Goal: Task Accomplishment & Management: Manage account settings

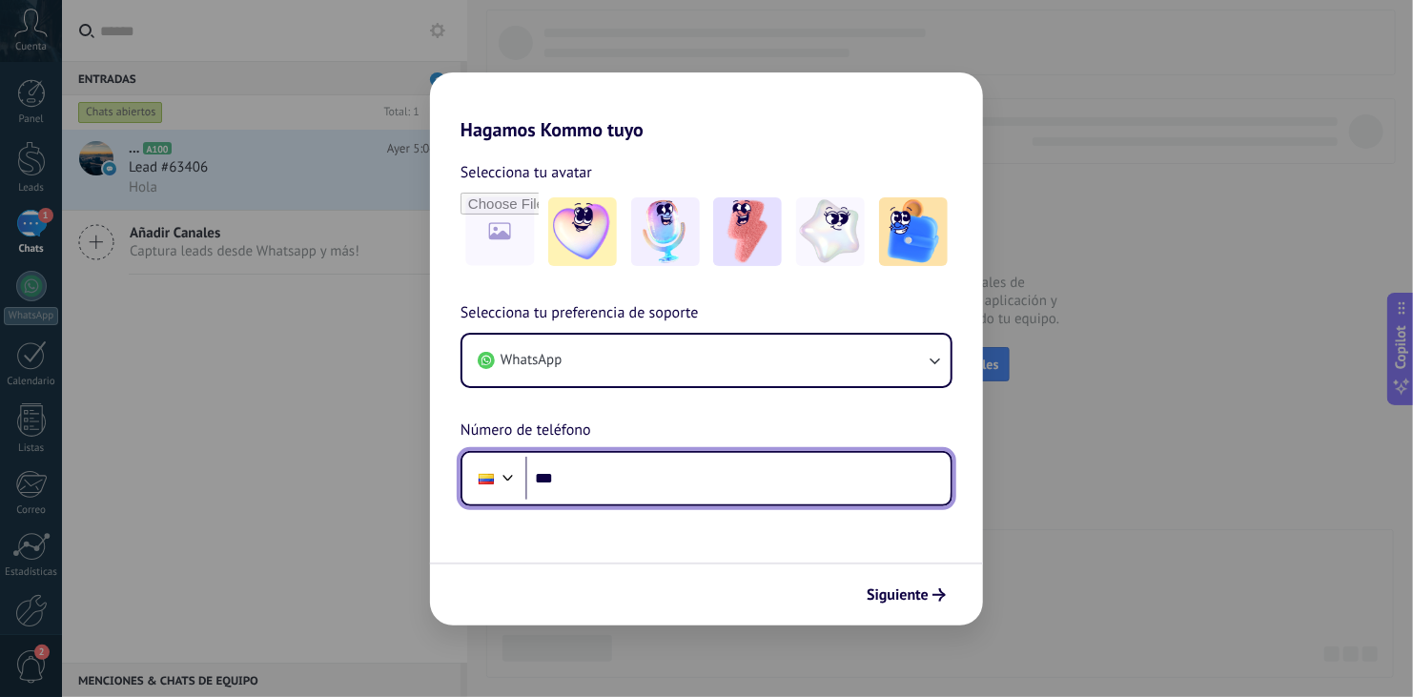
click at [695, 481] on input "***" at bounding box center [737, 479] width 425 height 44
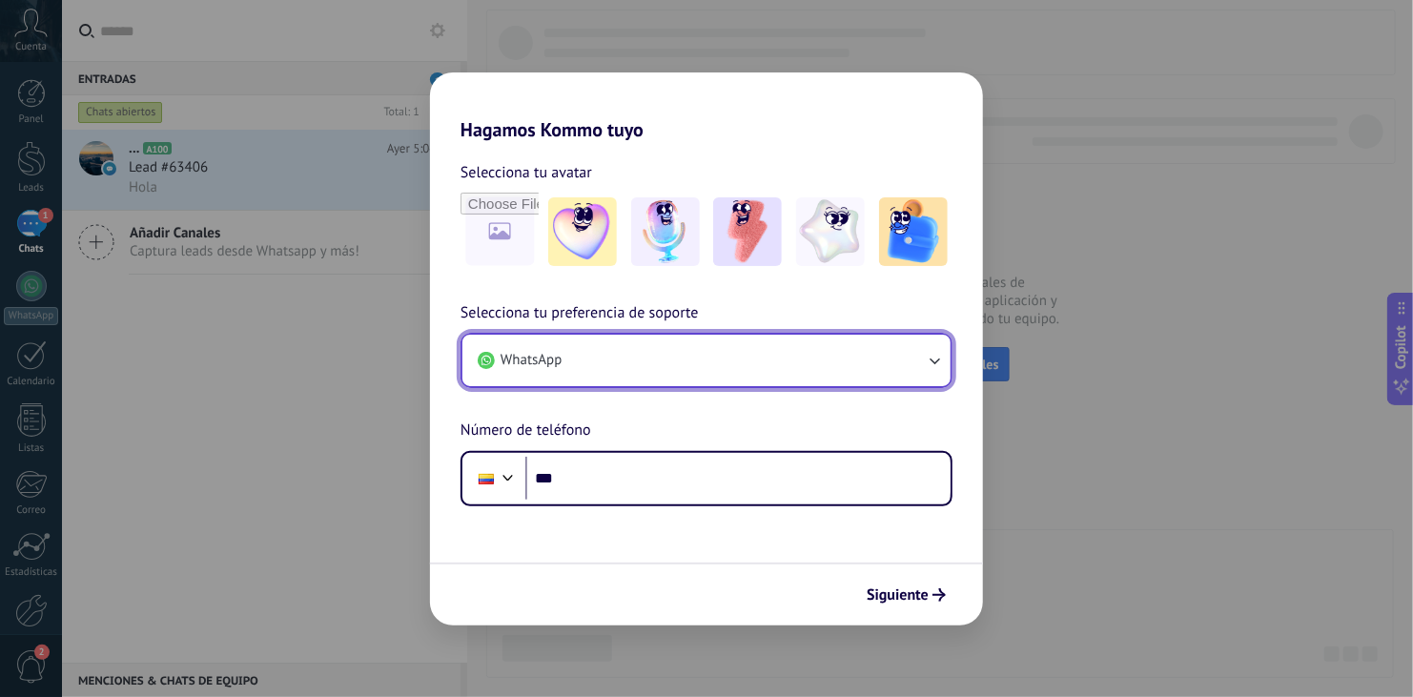
click at [807, 359] on button "WhatsApp" at bounding box center [706, 360] width 488 height 51
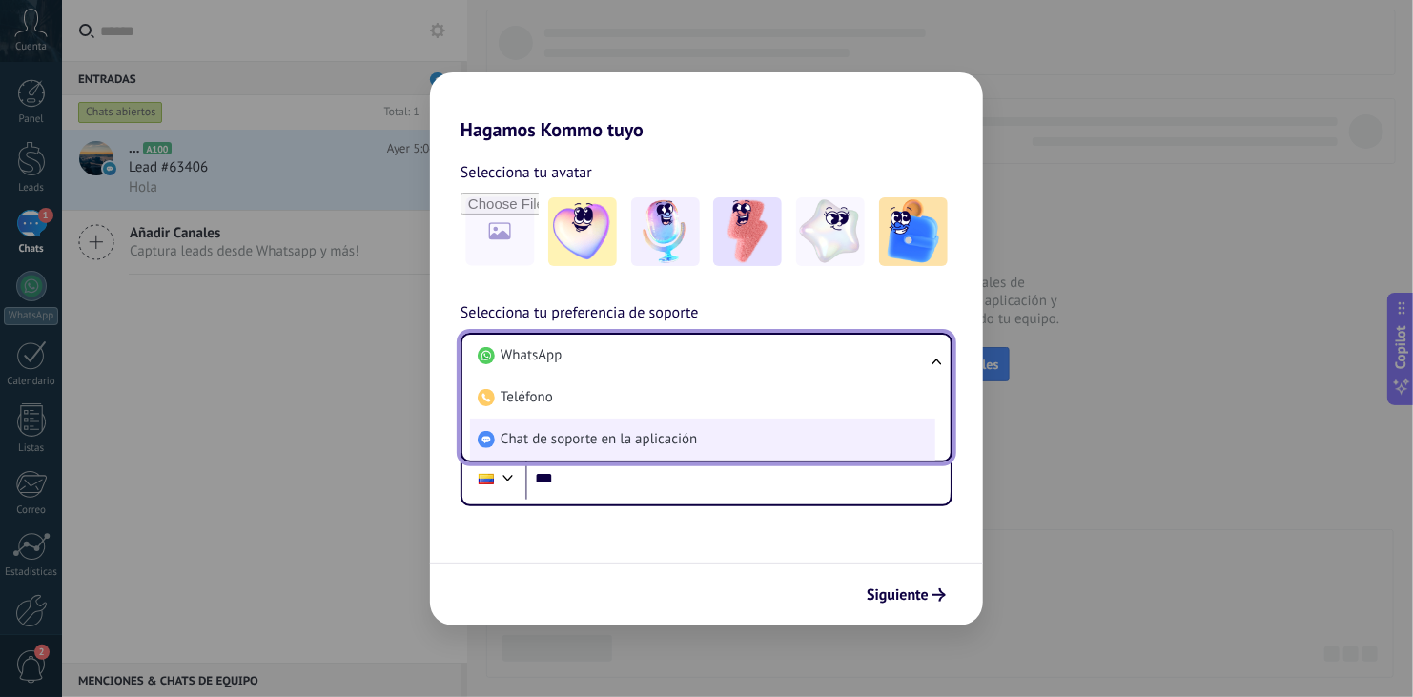
click at [645, 439] on span "Chat de soporte en la aplicación" at bounding box center [599, 439] width 196 height 19
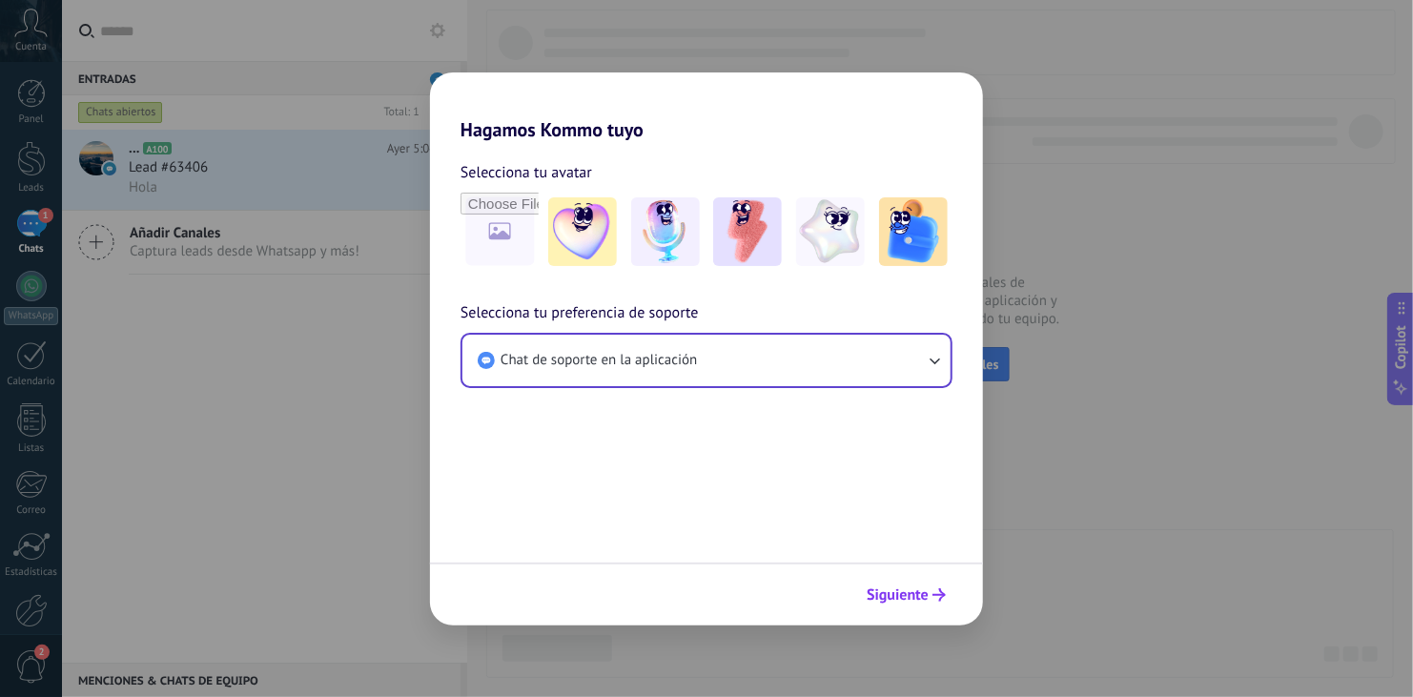
click at [914, 591] on span "Siguiente" at bounding box center [898, 594] width 62 height 13
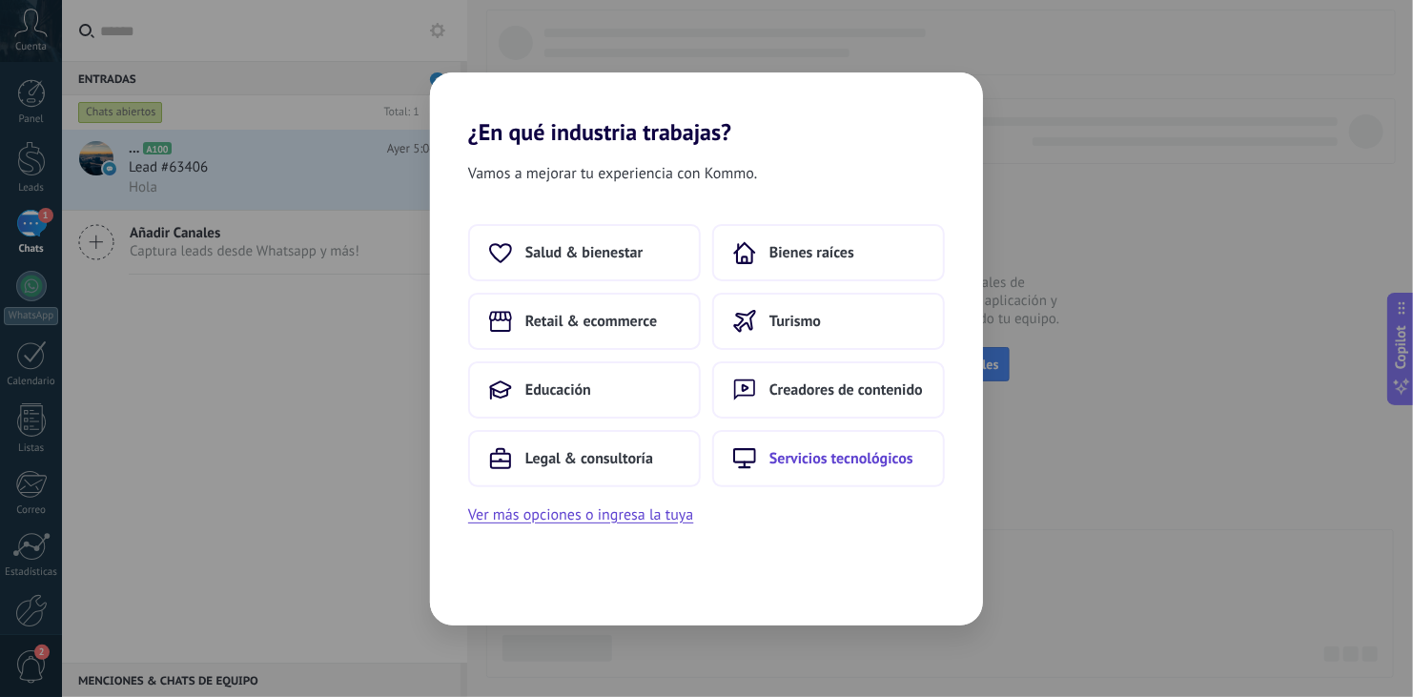
click at [793, 446] on button "Servicios tecnológicos" at bounding box center [828, 458] width 233 height 57
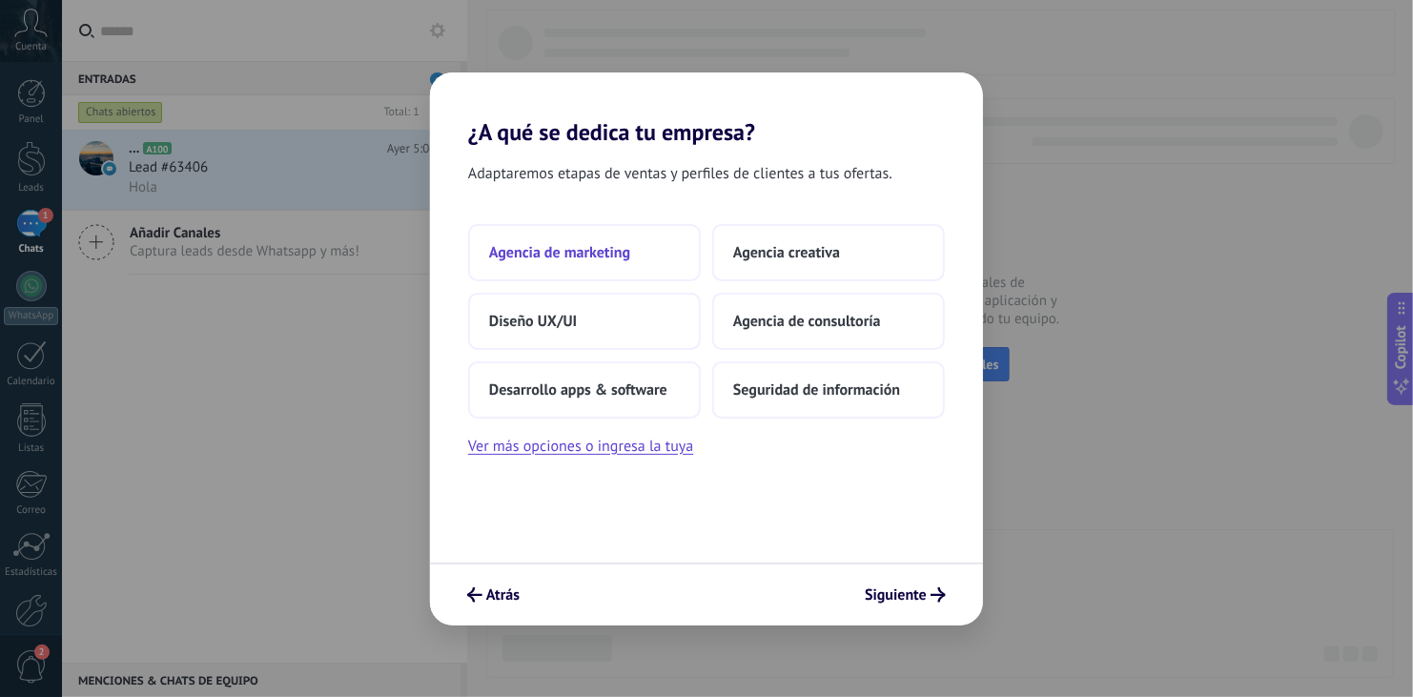
click at [621, 256] on span "Agencia de marketing" at bounding box center [559, 252] width 141 height 19
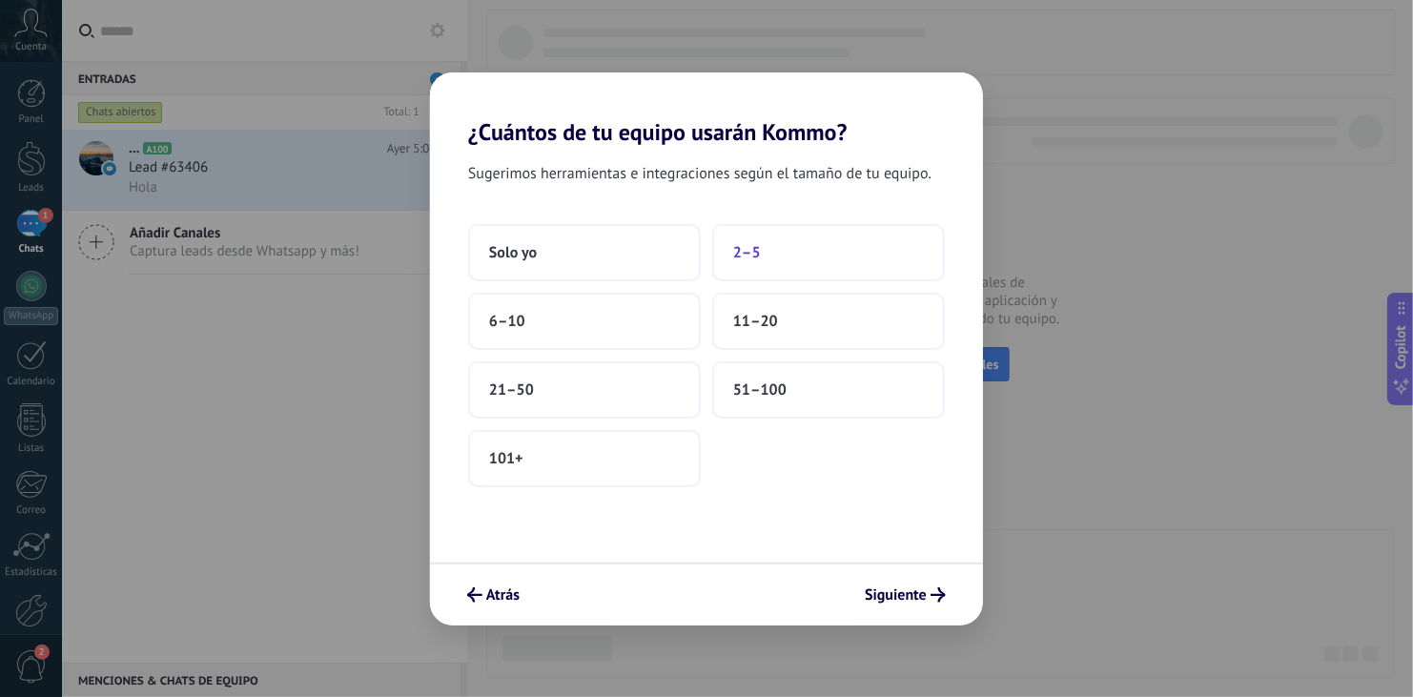
click at [758, 271] on button "2–5" at bounding box center [828, 252] width 233 height 57
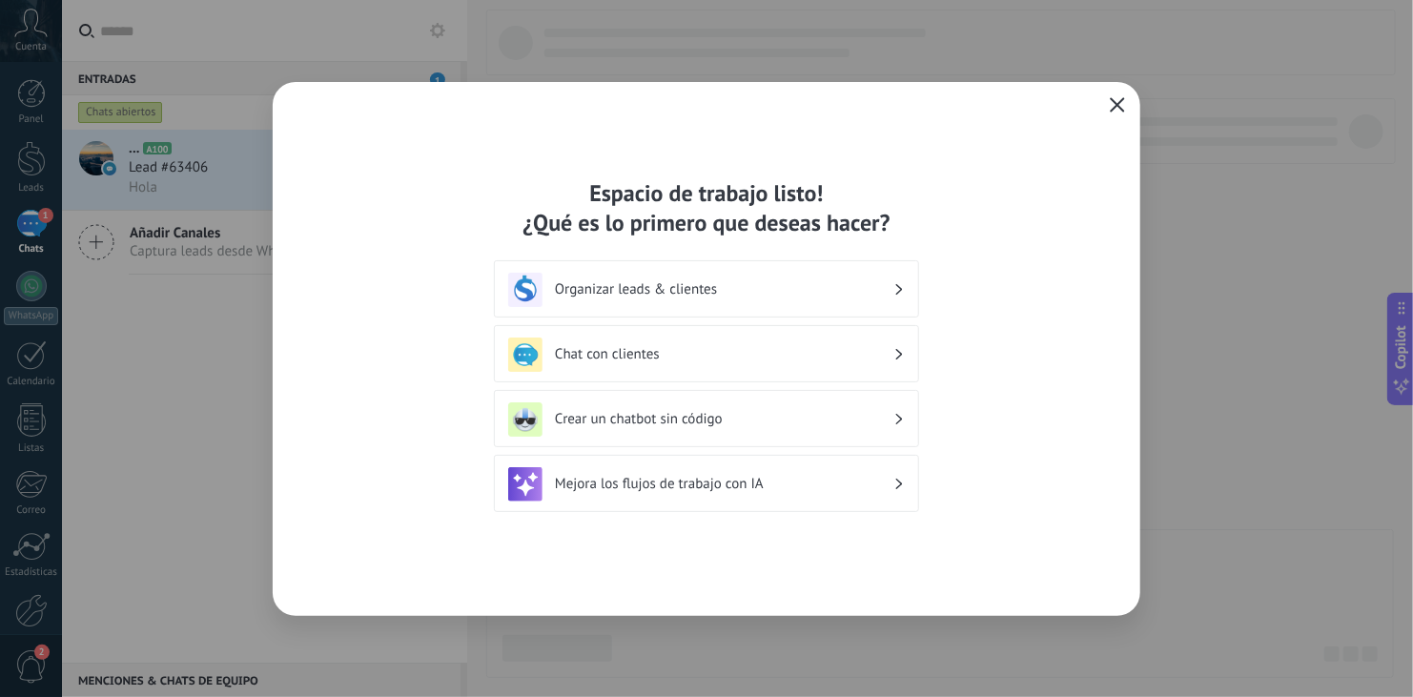
click at [1110, 103] on icon "button" at bounding box center [1117, 104] width 15 height 15
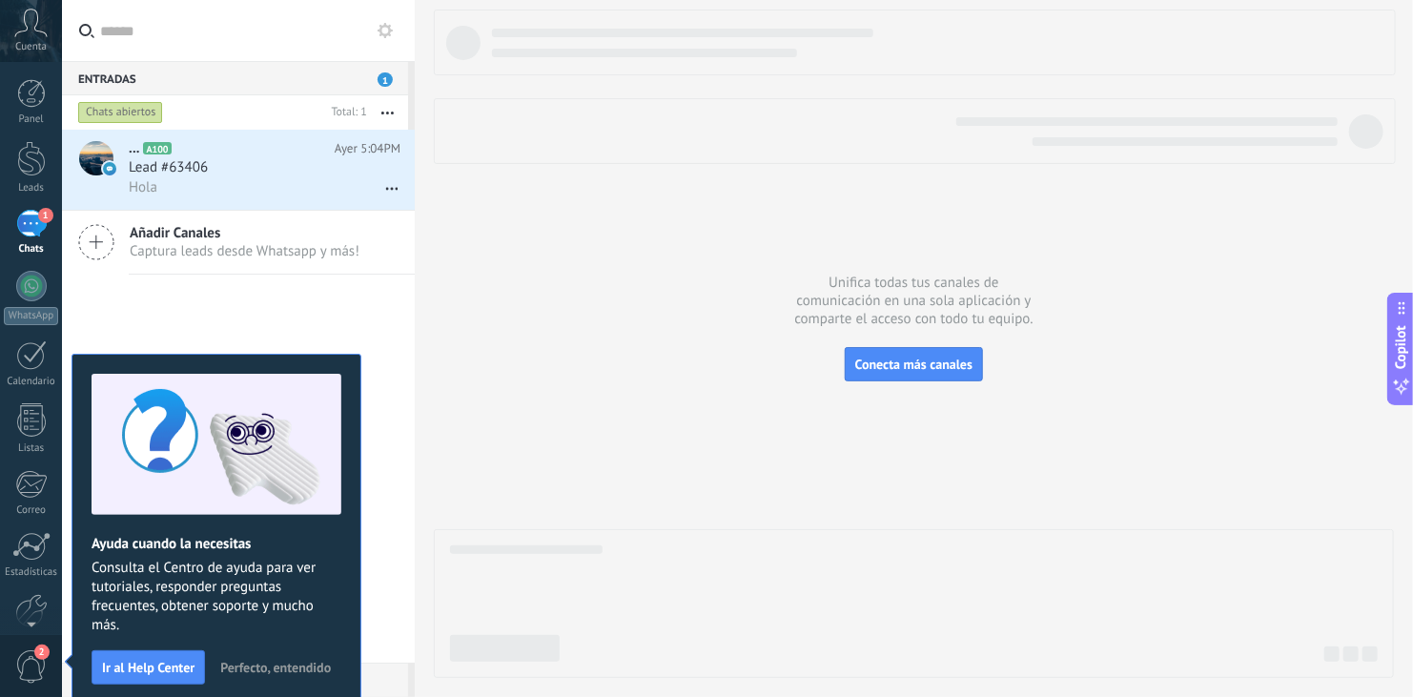
click at [354, 23] on div "Entradas 1 Chats abiertos Total: 1 Silenciar Acciones múltiples" at bounding box center [737, 348] width 1351 height 697
drag, startPoint x: 535, startPoint y: 210, endPoint x: 10, endPoint y: 183, distance: 526.1
click at [10, 183] on body ".abccls-1,.abccls-2{fill-rule:evenodd}.abccls-2{fill:#fff} .abfcls-1{fill:none}…" at bounding box center [706, 348] width 1413 height 697
click at [10, 183] on div "Leads" at bounding box center [31, 188] width 55 height 12
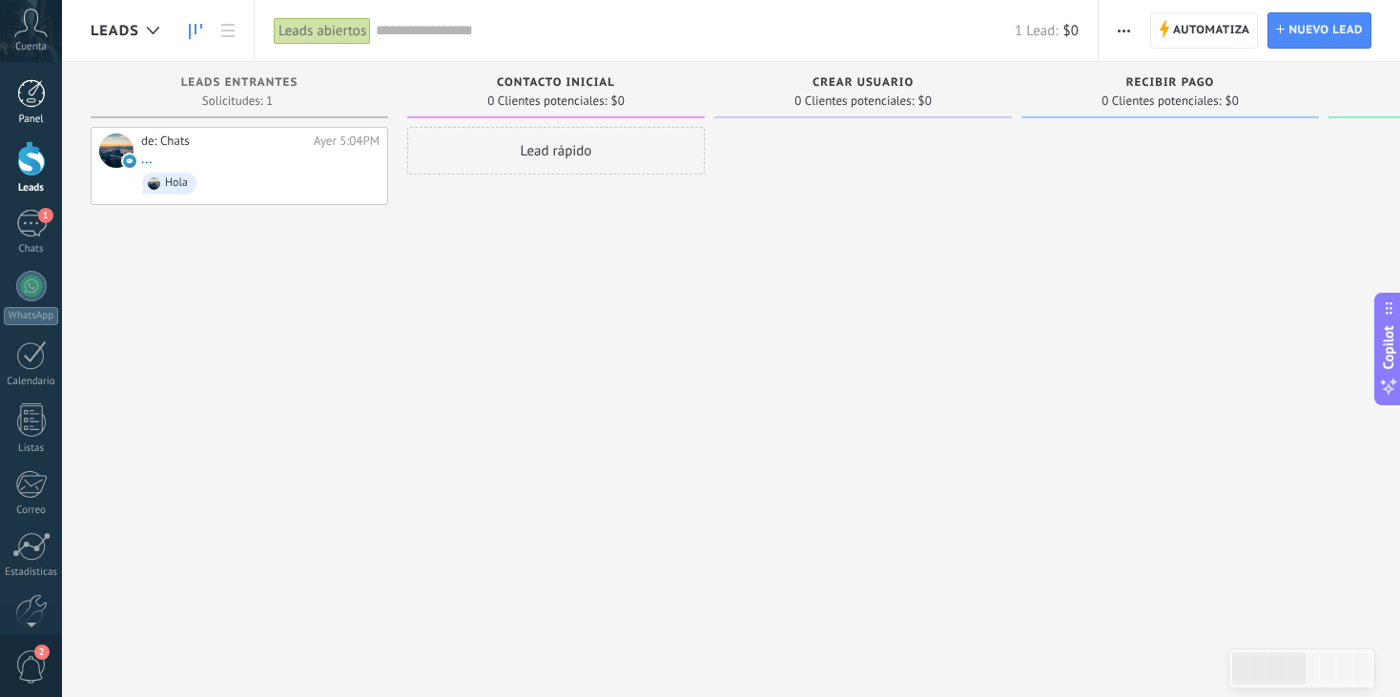
click at [30, 118] on div "Panel" at bounding box center [31, 119] width 55 height 12
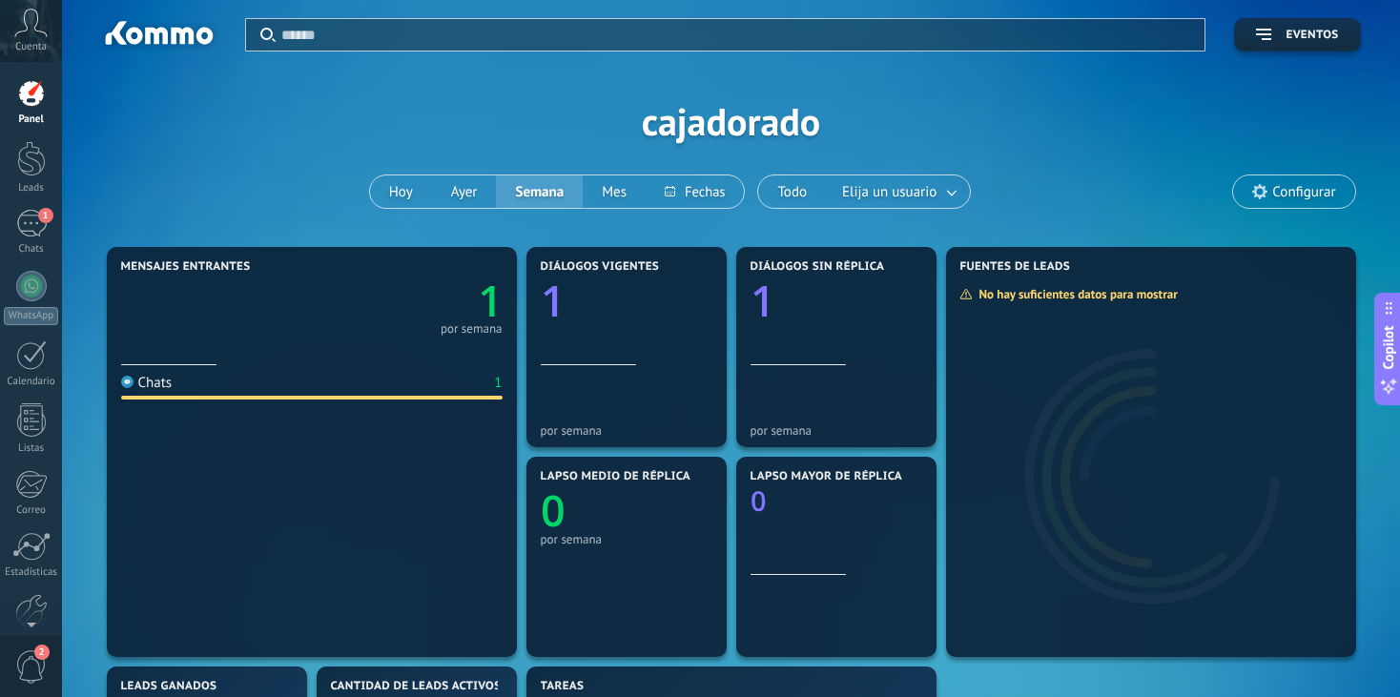
click at [38, 31] on use at bounding box center [31, 23] width 32 height 28
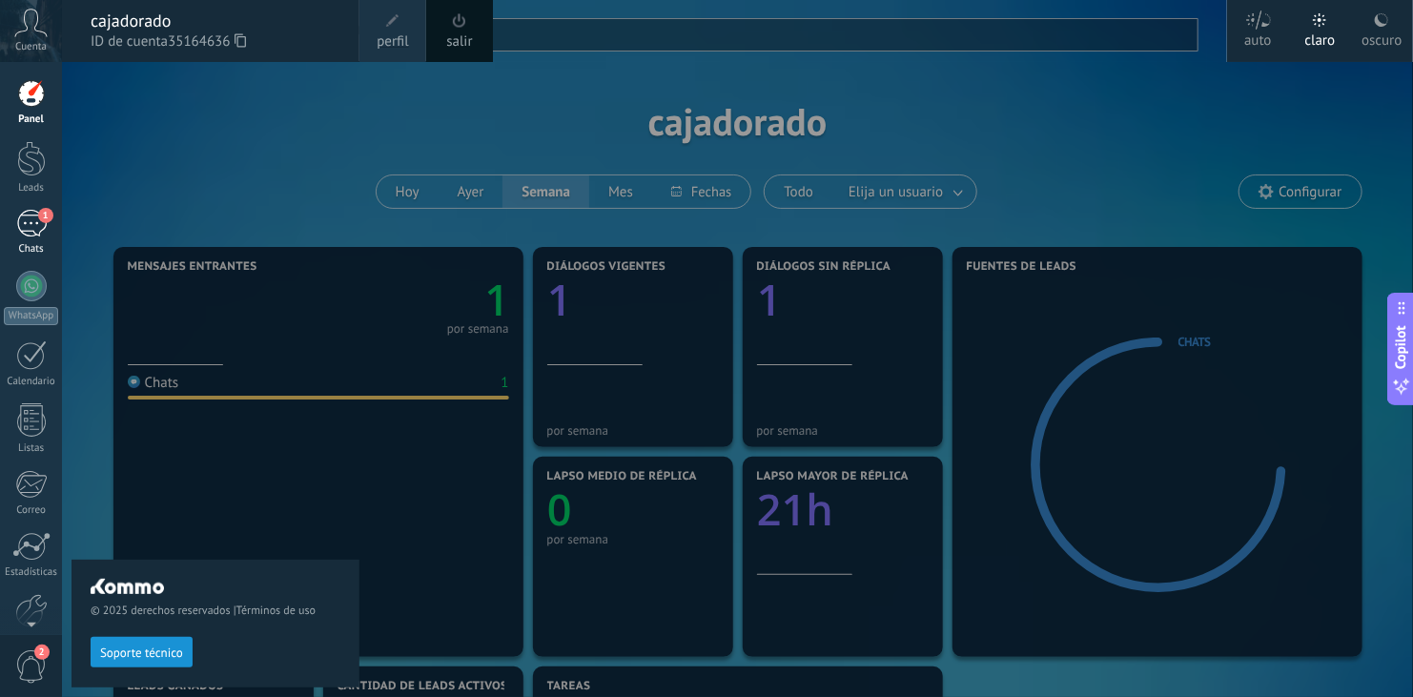
click at [29, 219] on div "1" at bounding box center [31, 224] width 31 height 28
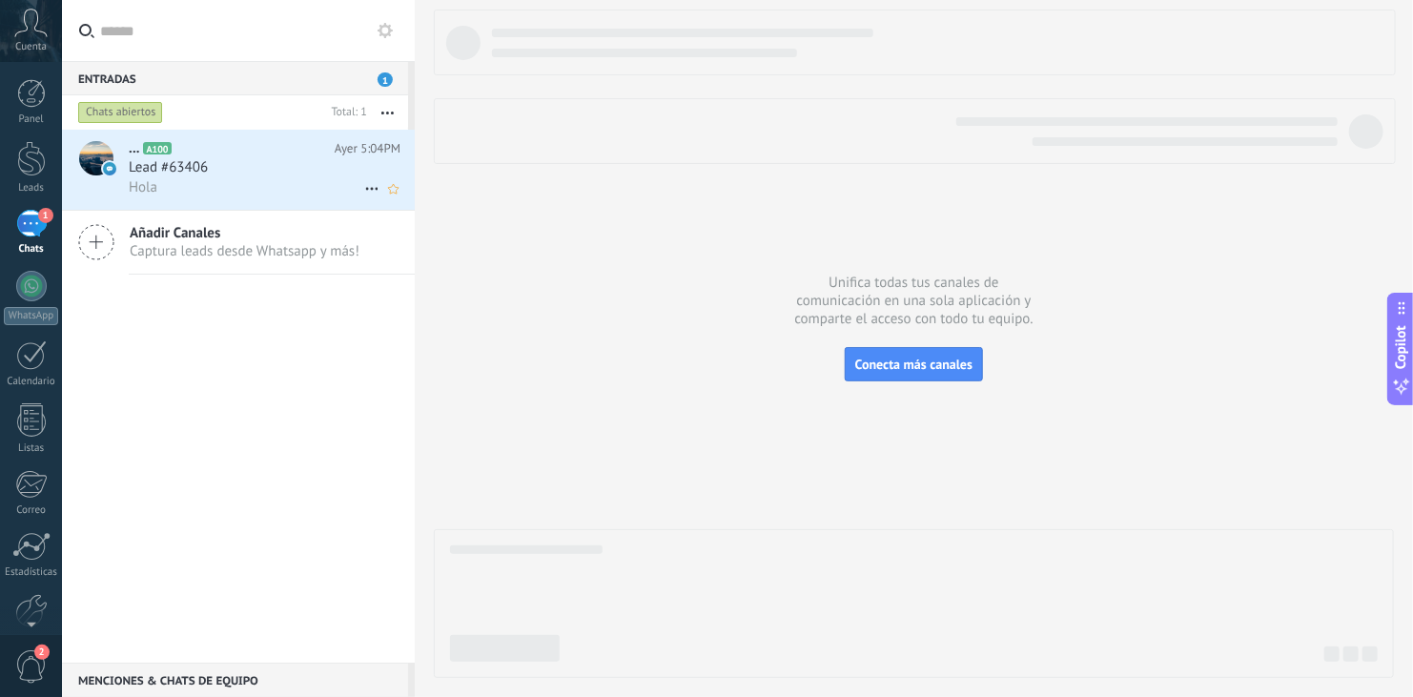
click at [186, 203] on div "... A100 [DATE] 5:04PM Lead #63406 Hola" at bounding box center [272, 170] width 286 height 80
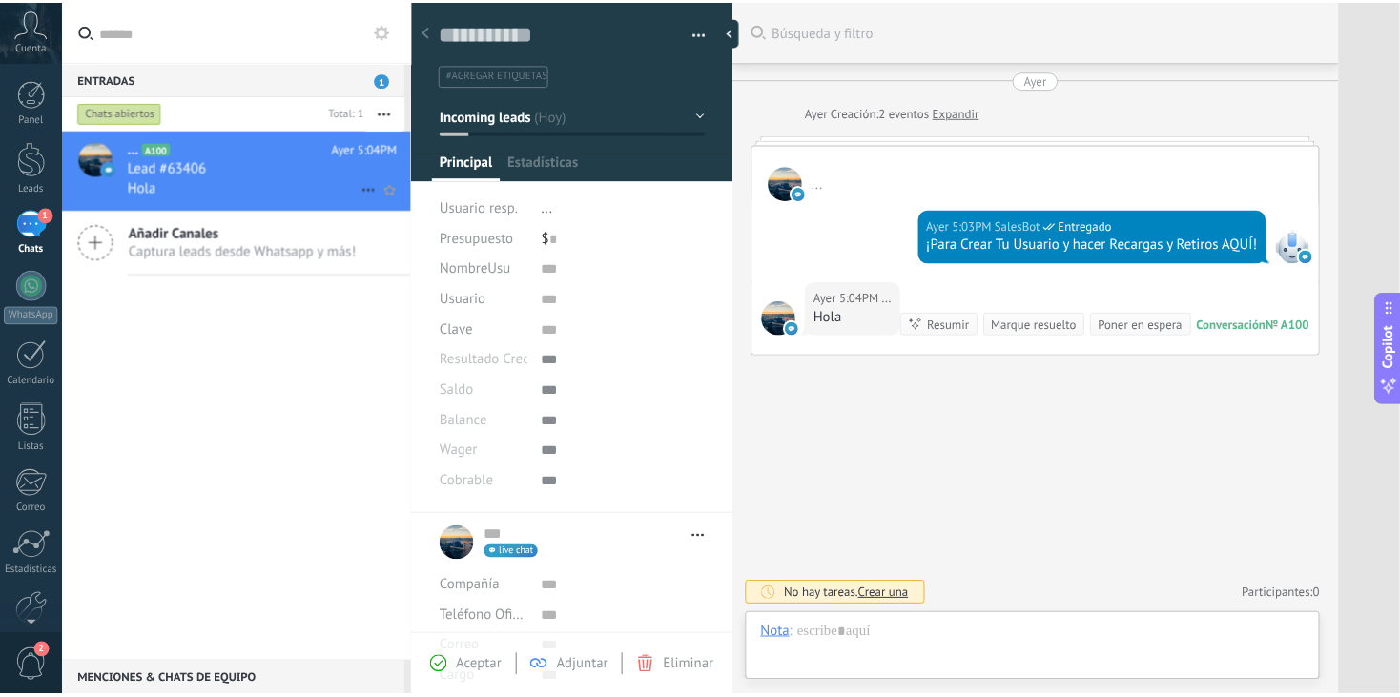
scroll to position [28, 0]
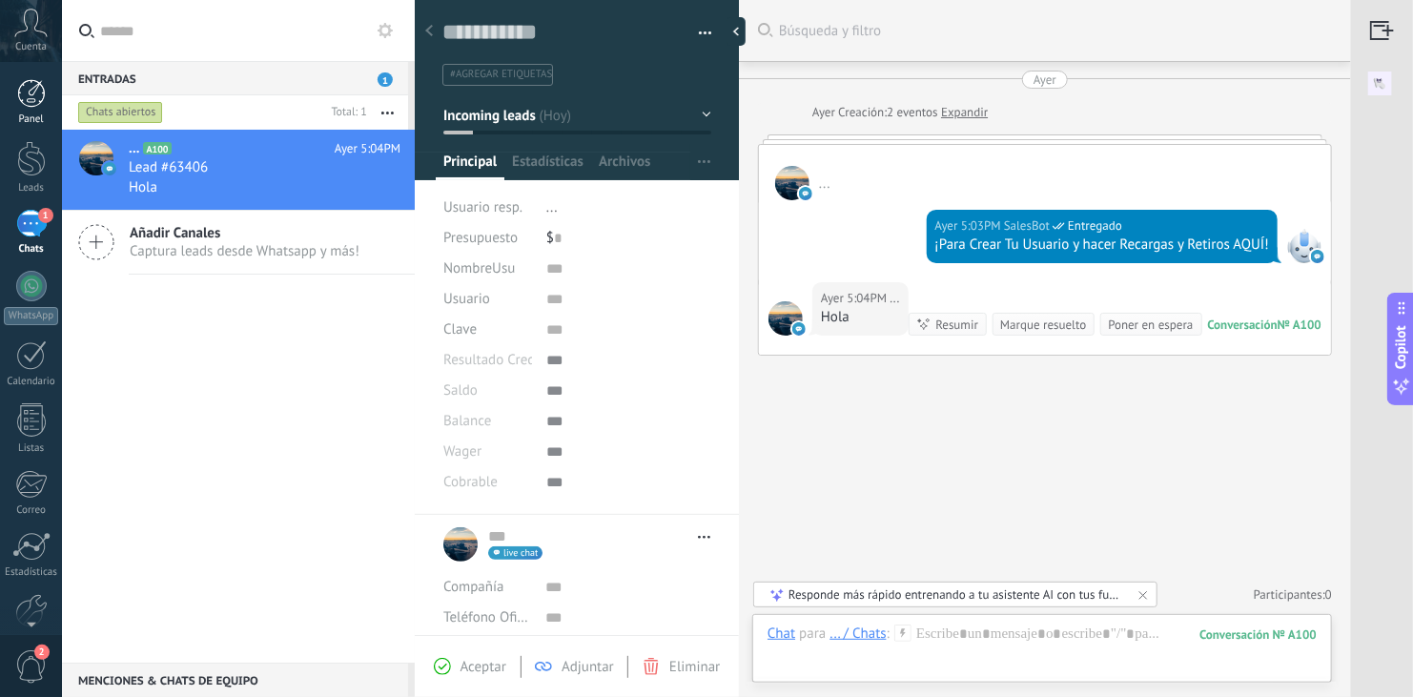
click at [30, 98] on div at bounding box center [31, 93] width 29 height 29
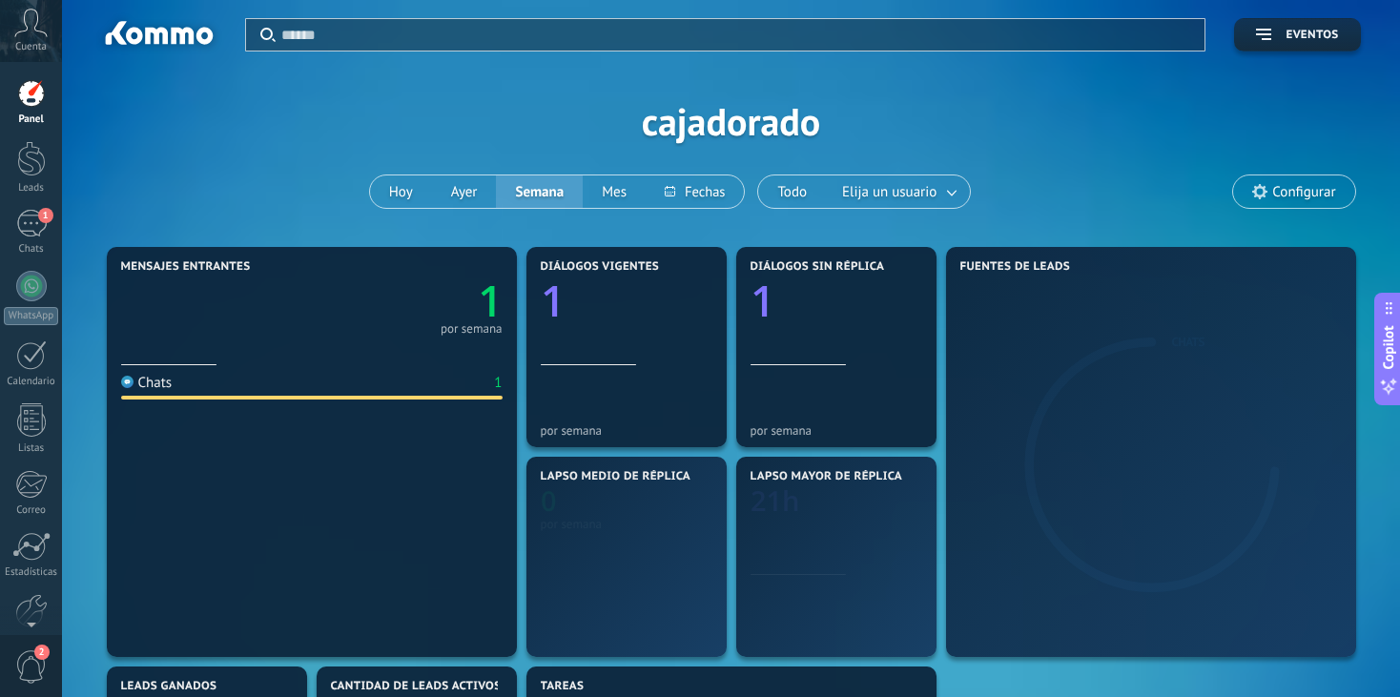
click at [24, 35] on icon at bounding box center [30, 23] width 33 height 29
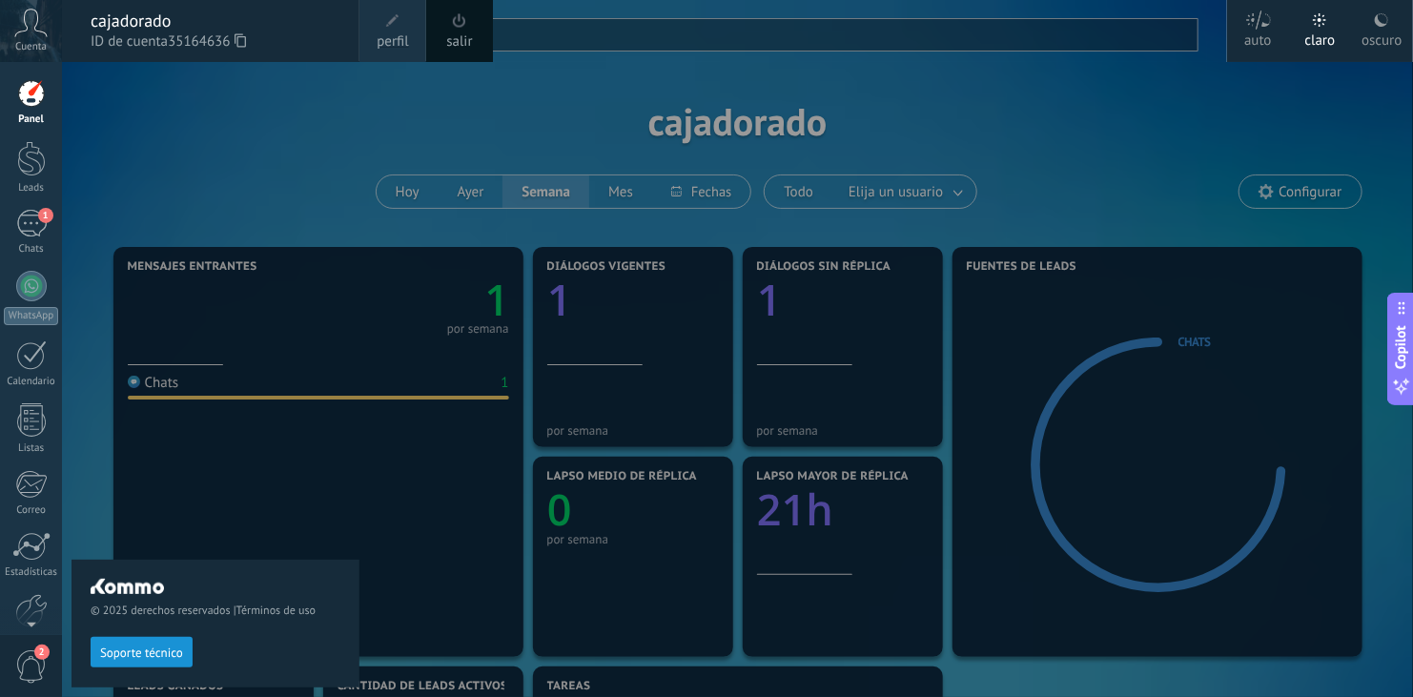
click at [392, 34] on span "perfil" at bounding box center [392, 41] width 31 height 21
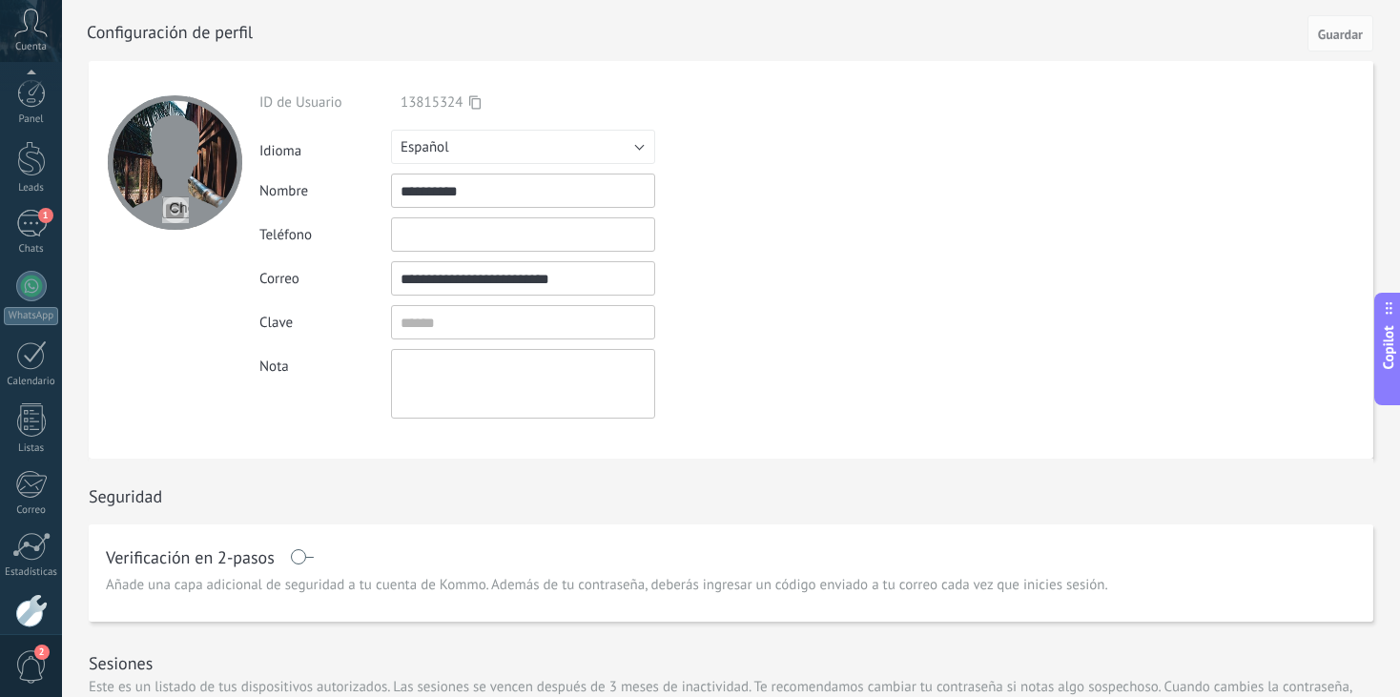
scroll to position [95, 0]
click at [166, 198] on input "file" at bounding box center [175, 209] width 27 height 27
click at [171, 211] on input "file" at bounding box center [175, 209] width 27 height 27
type input "**********"
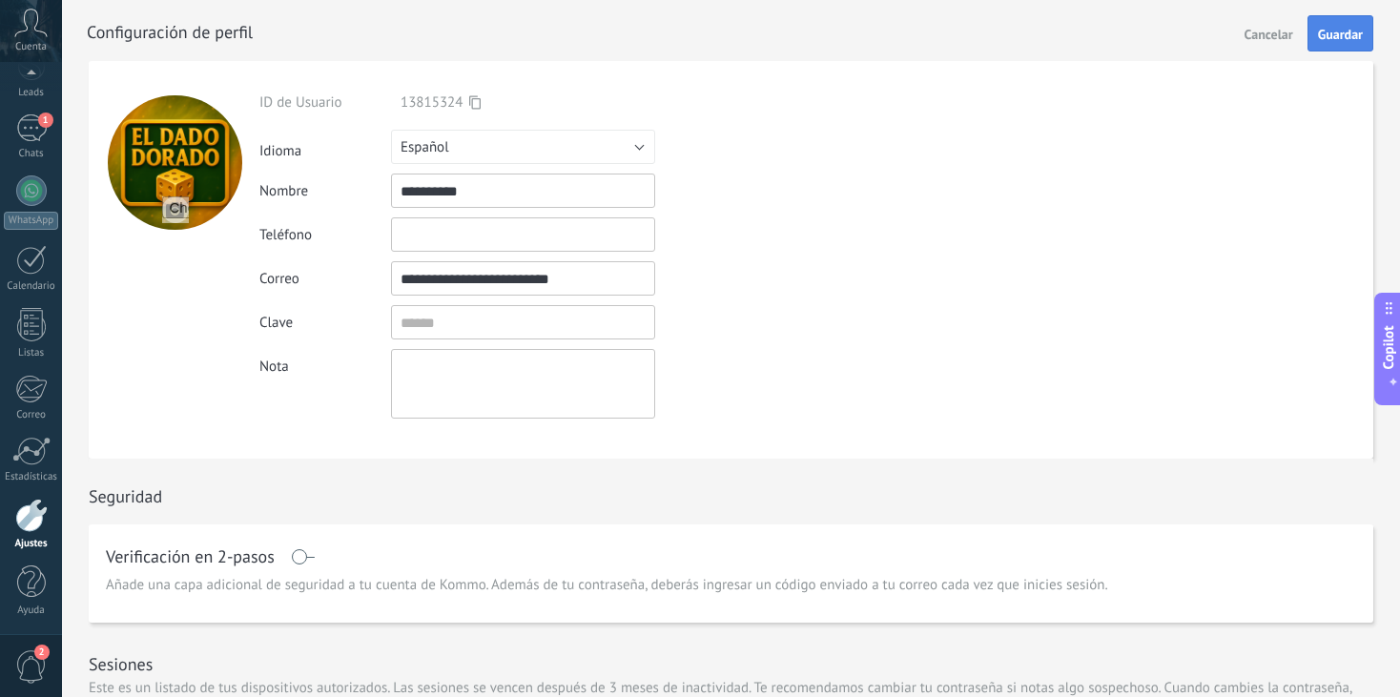
click at [1330, 31] on span "Guardar" at bounding box center [1340, 34] width 45 height 13
click at [38, 21] on icon at bounding box center [30, 23] width 33 height 29
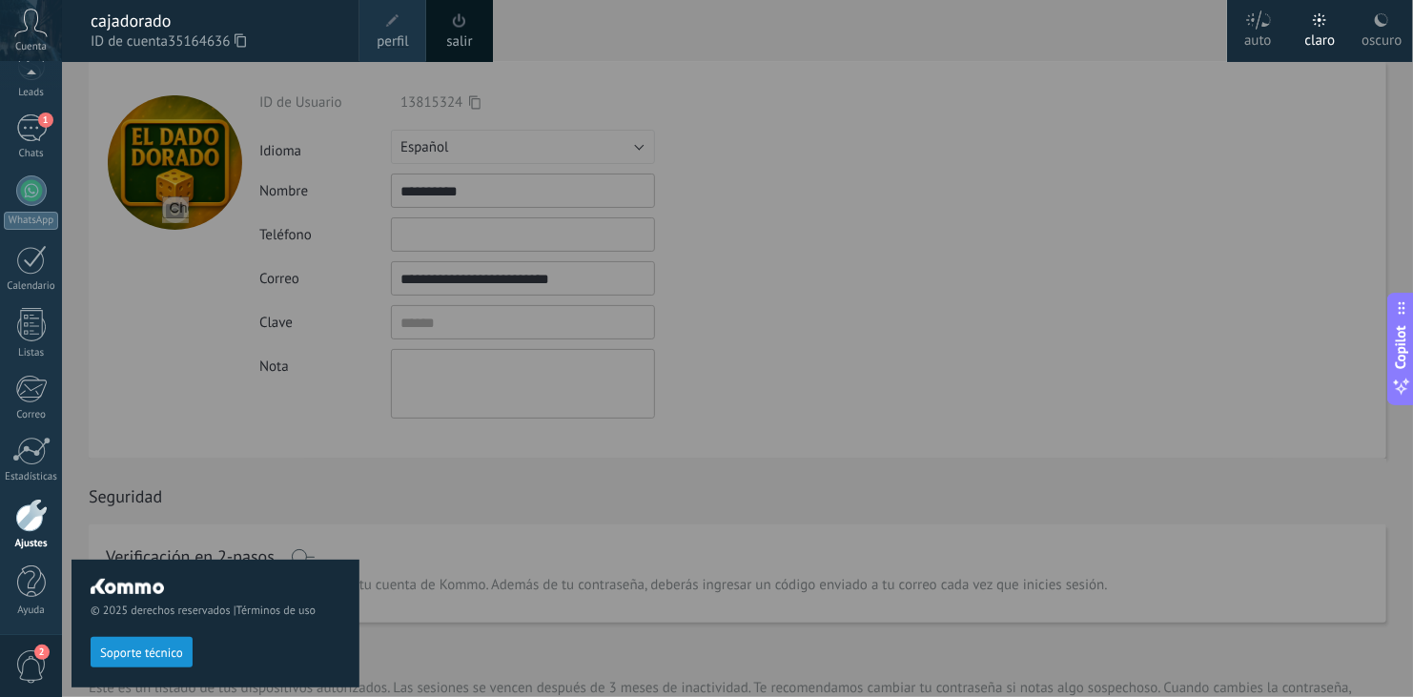
click at [453, 21] on span at bounding box center [459, 20] width 13 height 14
